Goal: Task Accomplishment & Management: Use online tool/utility

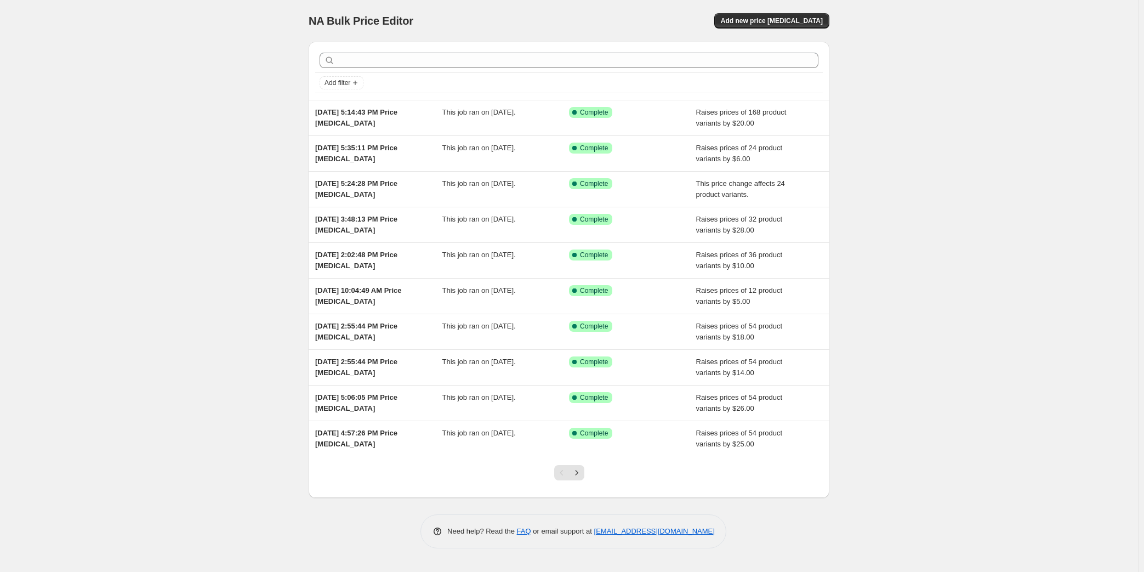
click at [223, 305] on div "NA Bulk Price Editor. This page is ready NA Bulk Price Editor Add new price [ME…" at bounding box center [569, 286] width 1138 height 572
click at [748, 24] on span "Add new price [MEDICAL_DATA]" at bounding box center [772, 20] width 102 height 9
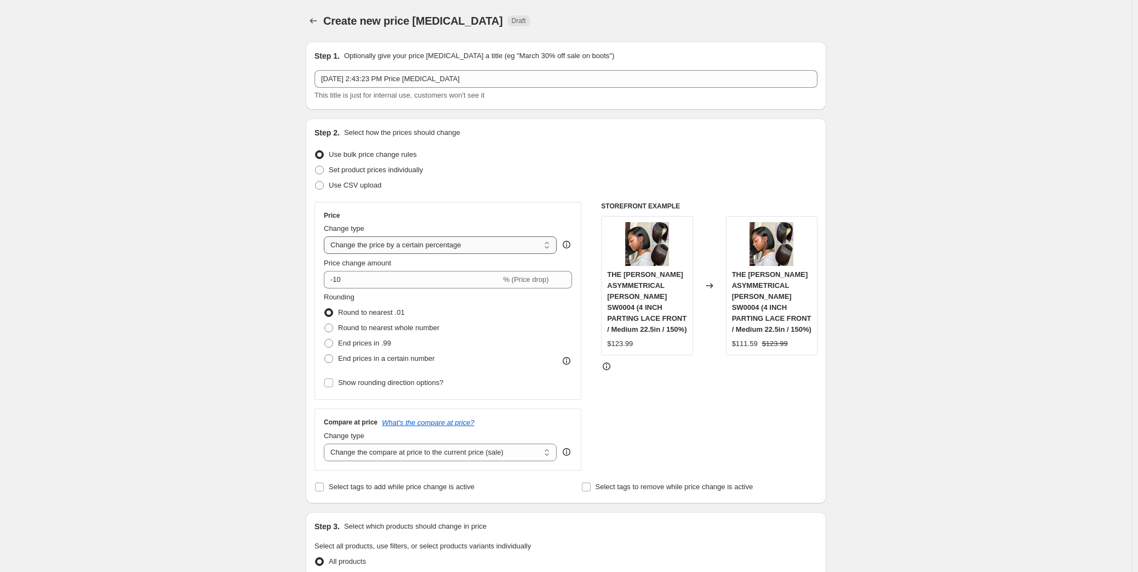
click at [419, 244] on select "Change the price to a certain amount Change the price by a certain amount Chang…" at bounding box center [440, 245] width 233 height 18
select select "by"
click at [327, 236] on select "Change the price to a certain amount Change the price by a certain amount Chang…" at bounding box center [440, 245] width 233 height 18
drag, startPoint x: 373, startPoint y: 281, endPoint x: 321, endPoint y: 279, distance: 52.1
click at [321, 279] on div "Price Change type Change the price to a certain amount Change the price by a ce…" at bounding box center [448, 301] width 267 height 198
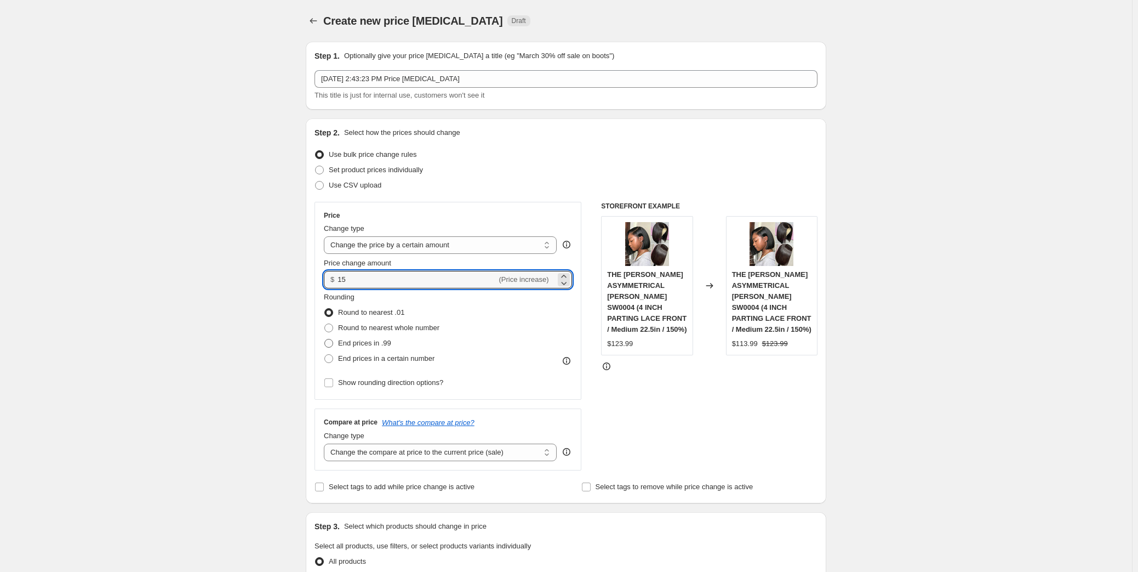
type input "15.00"
click at [389, 342] on span "End prices in .99" at bounding box center [364, 343] width 53 height 8
click at [325, 339] on input "End prices in .99" at bounding box center [324, 339] width 1 height 1
radio input "true"
click at [346, 278] on input "15.00" at bounding box center [417, 280] width 159 height 18
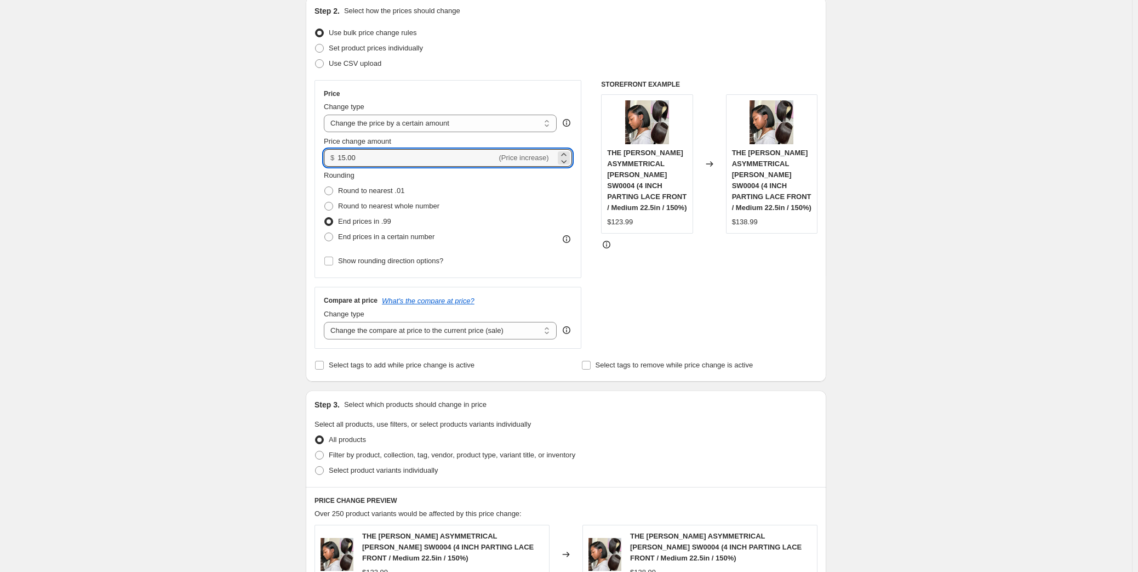
scroll to position [149, 0]
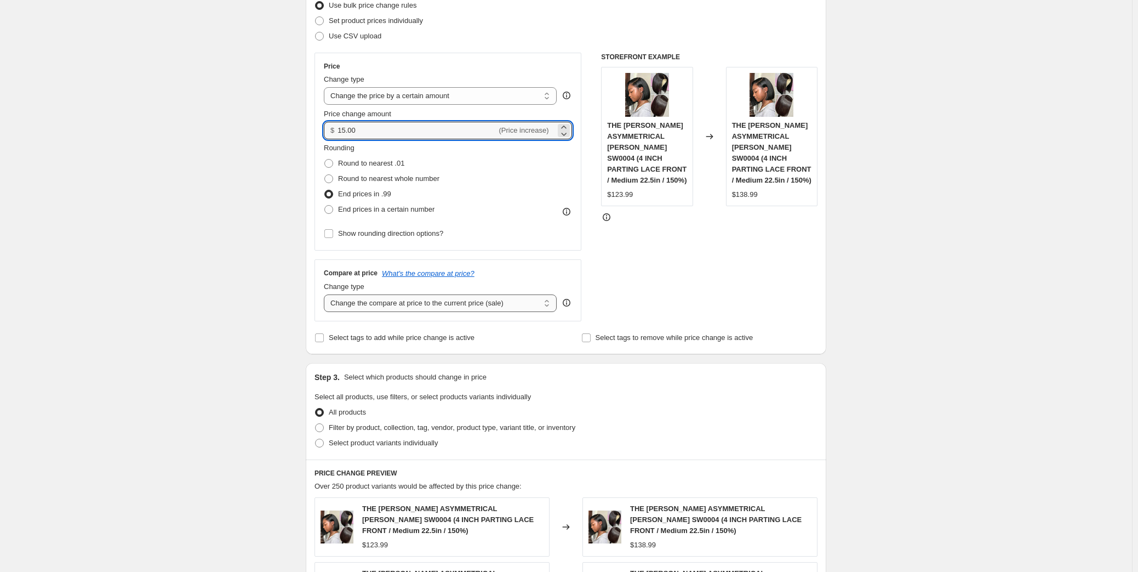
click at [381, 305] on select "Change the compare at price to the current price (sale) Change the compare at p…" at bounding box center [440, 303] width 233 height 18
select select "by"
click at [327, 294] on select "Change the compare at price to the current price (sale) Change the compare at p…" at bounding box center [440, 303] width 233 height 18
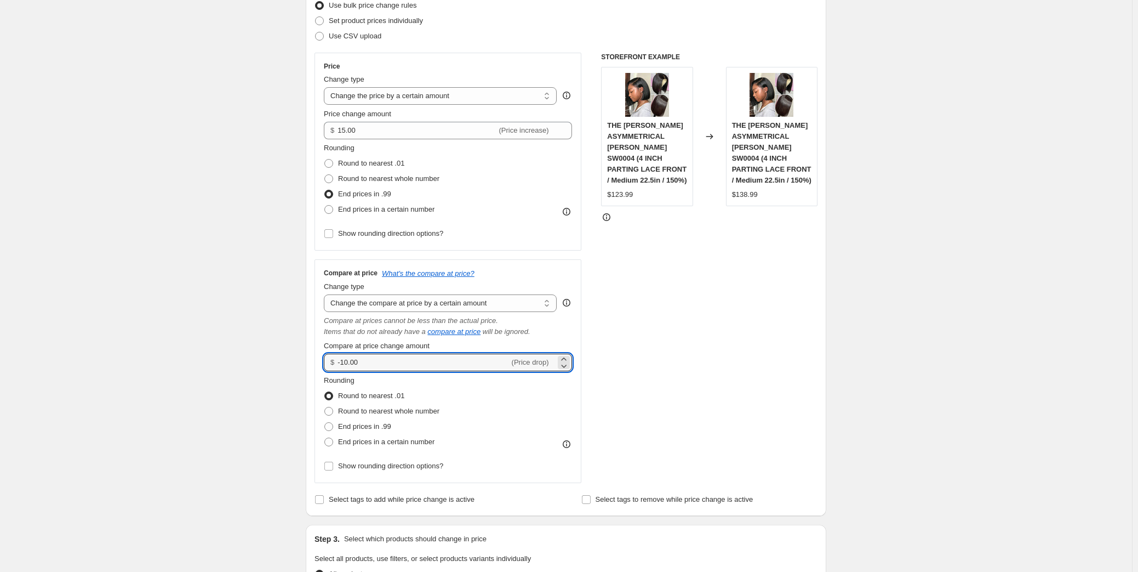
drag, startPoint x: 362, startPoint y: 363, endPoint x: 332, endPoint y: 362, distance: 30.2
click at [332, 362] on div "$ -10.00 (Price drop)" at bounding box center [448, 362] width 248 height 18
type input "30.00"
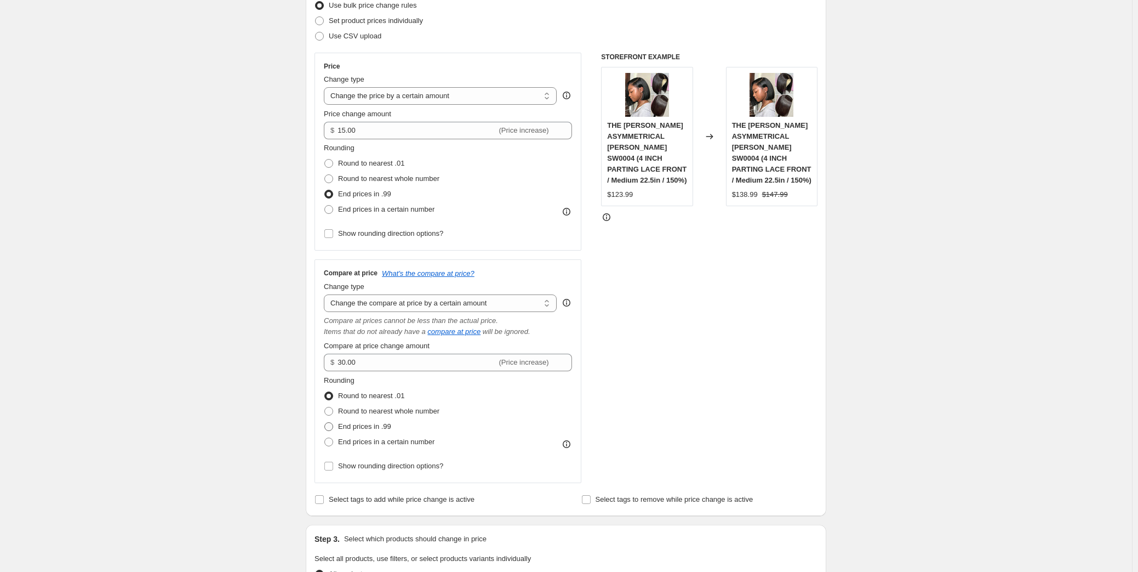
click at [359, 426] on span "End prices in .99" at bounding box center [364, 426] width 53 height 8
click at [325, 422] on input "End prices in .99" at bounding box center [324, 422] width 1 height 1
radio input "true"
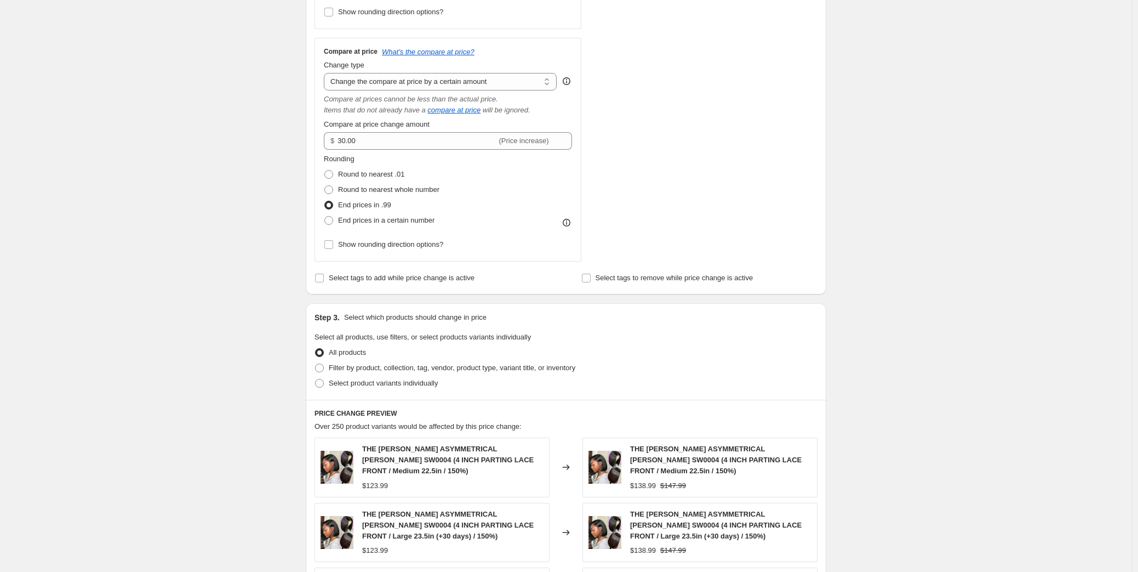
scroll to position [448, 0]
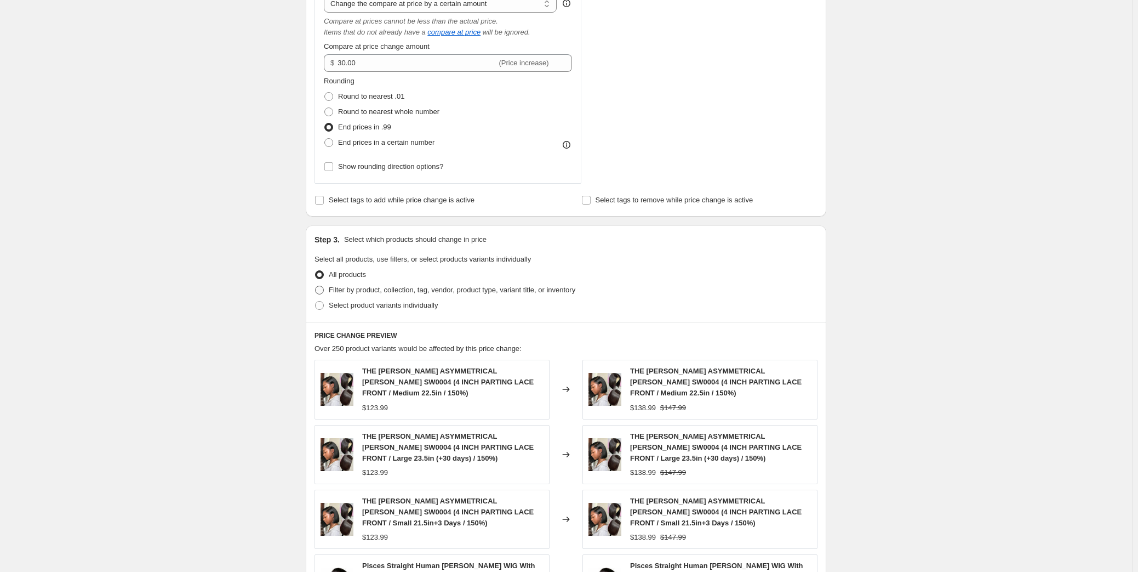
click at [494, 289] on span "Filter by product, collection, tag, vendor, product type, variant title, or inv…" at bounding box center [452, 289] width 247 height 8
click at [316, 286] on input "Filter by product, collection, tag, vendor, product type, variant title, or inv…" at bounding box center [315, 285] width 1 height 1
radio input "true"
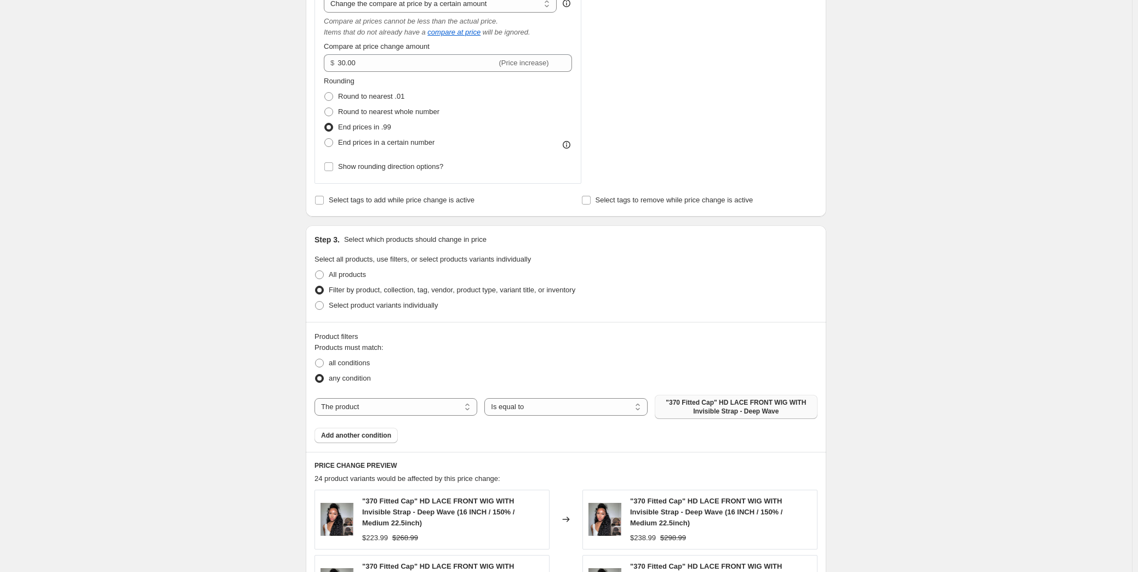
click at [698, 410] on span ""370 Fitted Cap" HD LACE FRONT WIG WITH Invisible Strap - Deep Wave" at bounding box center [736, 407] width 150 height 18
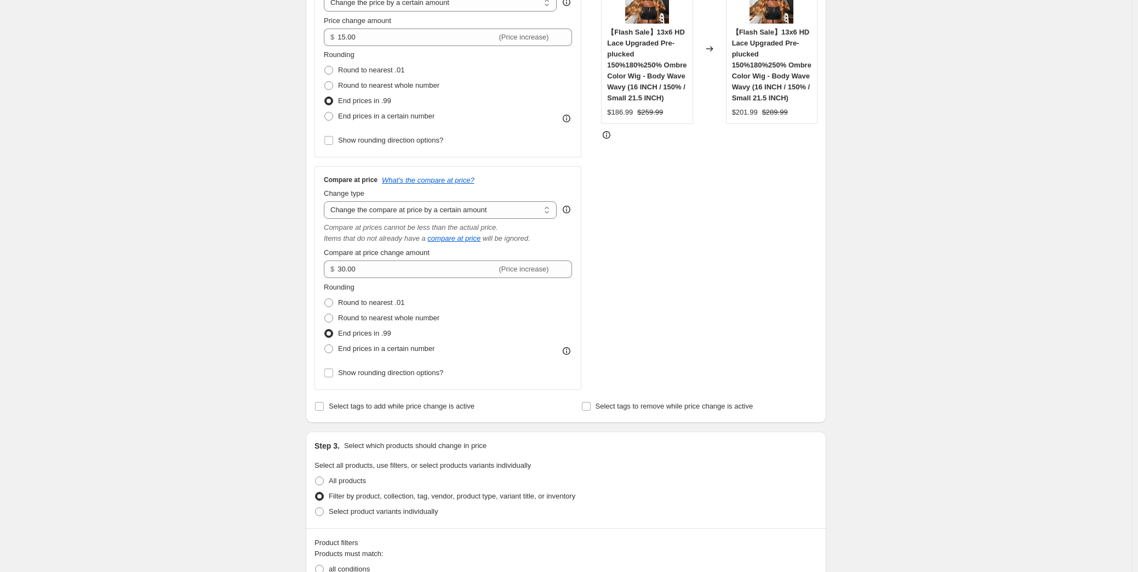
scroll to position [199, 0]
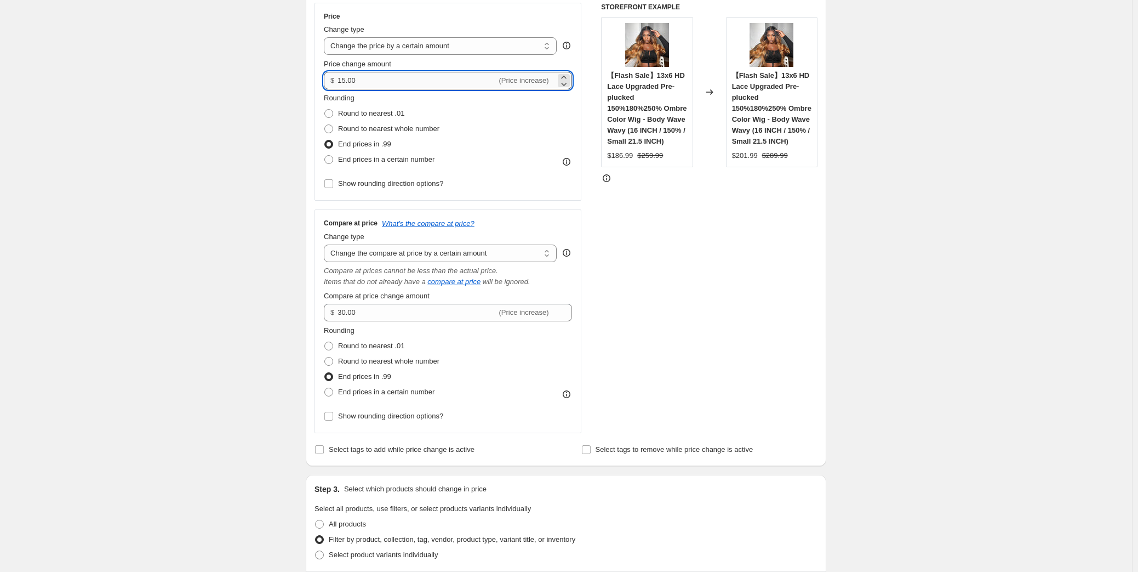
click at [346, 78] on input "15.00" at bounding box center [417, 81] width 159 height 18
click at [902, 348] on div "Create new price change job. This page is ready Create new price change job Dra…" at bounding box center [566, 535] width 1132 height 1468
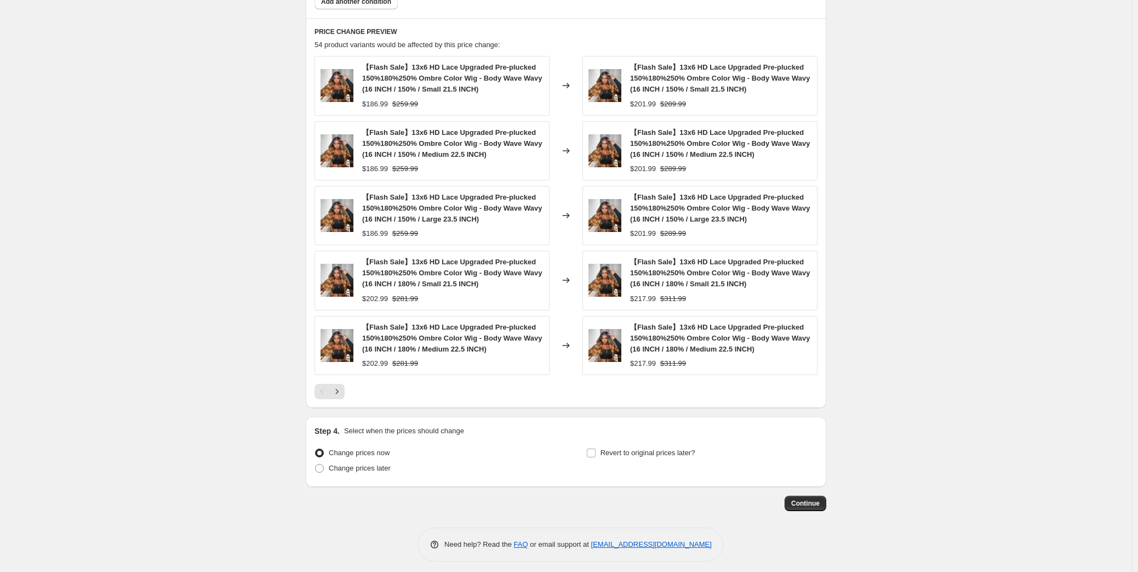
scroll to position [895, 0]
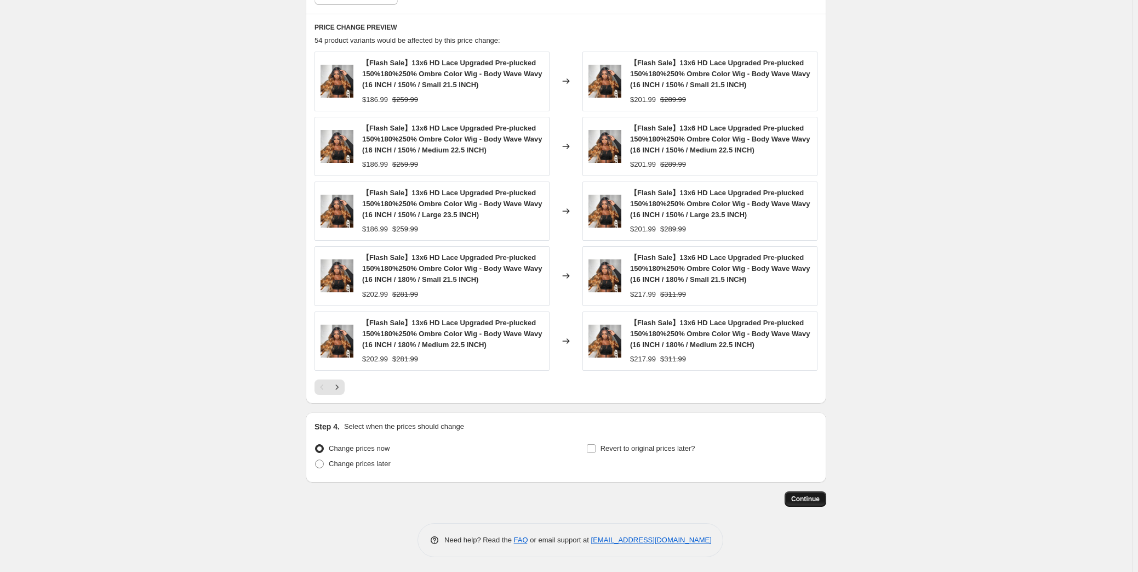
click at [813, 496] on span "Continue" at bounding box center [805, 498] width 28 height 9
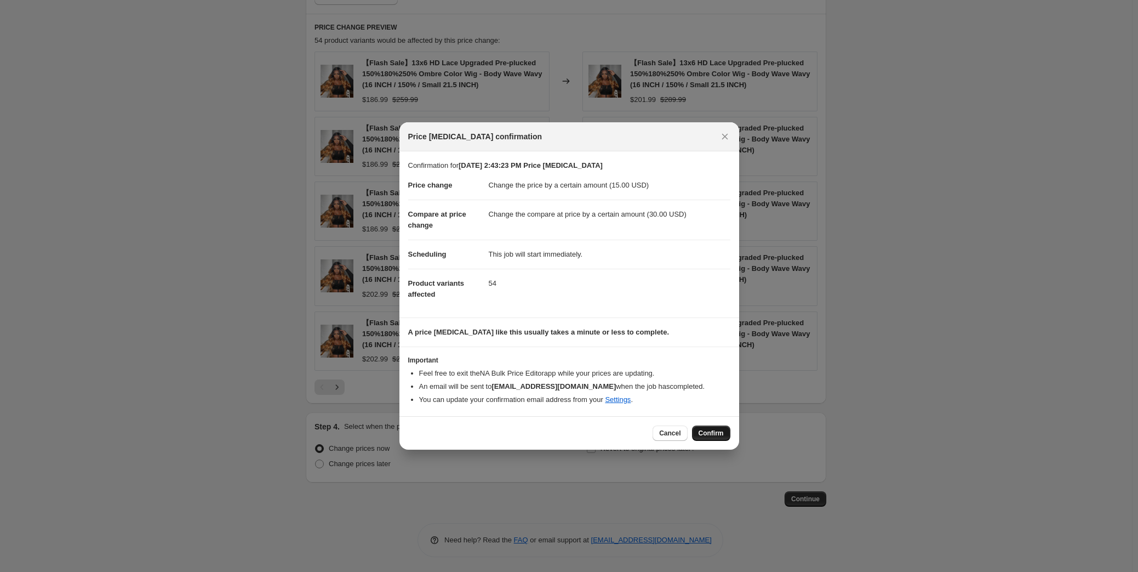
click at [707, 437] on button "Confirm" at bounding box center [711, 432] width 38 height 15
